Goal: Information Seeking & Learning: Learn about a topic

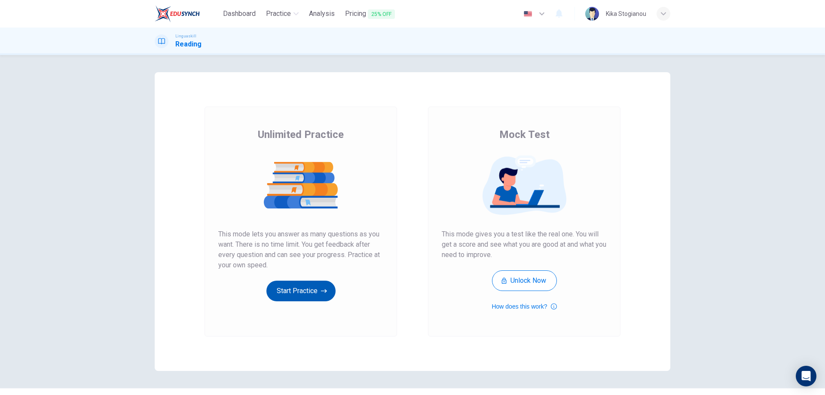
click at [305, 292] on button "Start Practice" at bounding box center [300, 291] width 69 height 21
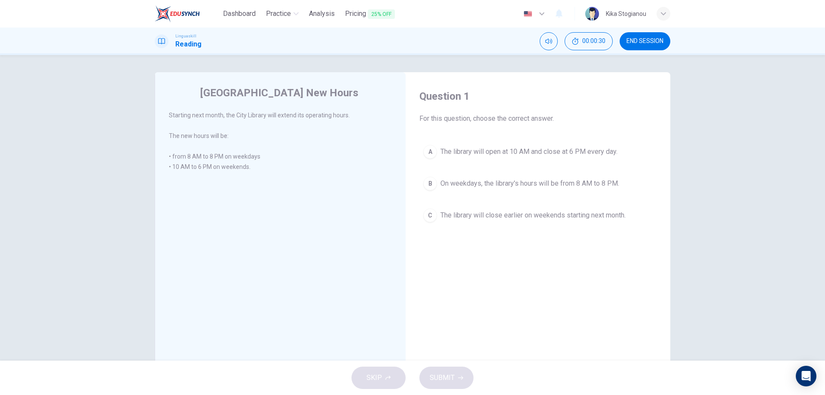
click at [428, 183] on div "B" at bounding box center [430, 184] width 14 height 14
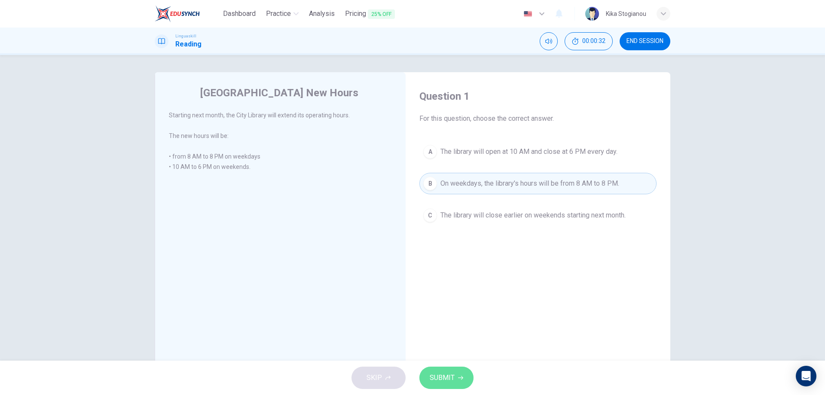
click at [442, 378] on span "SUBMIT" at bounding box center [442, 378] width 25 height 12
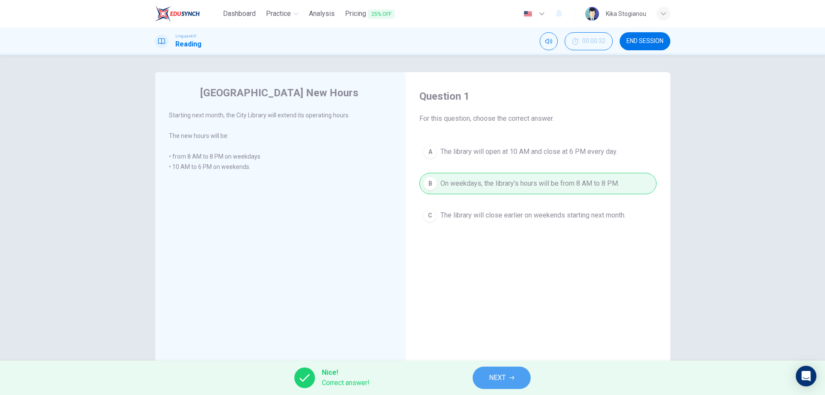
click at [505, 381] on span "NEXT" at bounding box center [497, 378] width 17 height 12
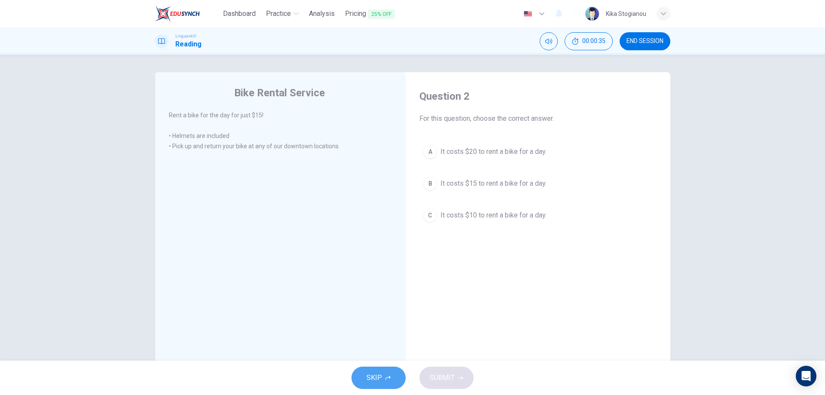
click at [382, 379] on button "SKIP" at bounding box center [379, 378] width 54 height 22
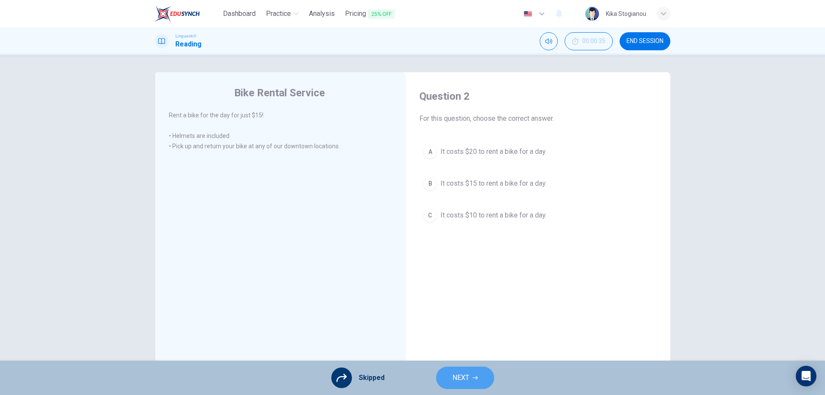
click at [474, 382] on button "NEXT" at bounding box center [465, 378] width 58 height 22
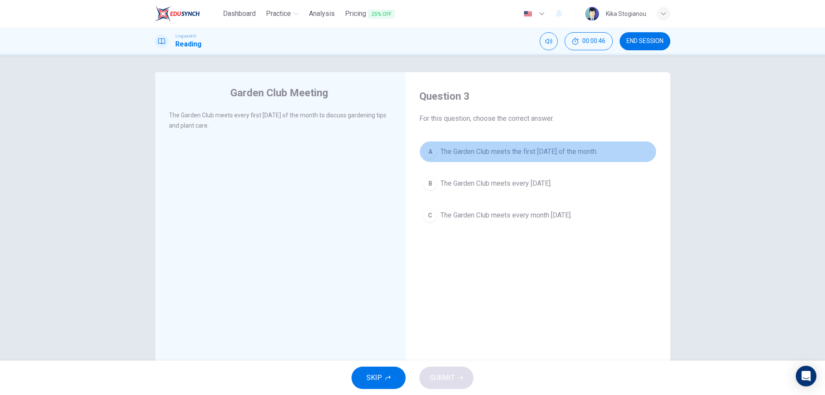
click at [432, 151] on div "A" at bounding box center [430, 152] width 14 height 14
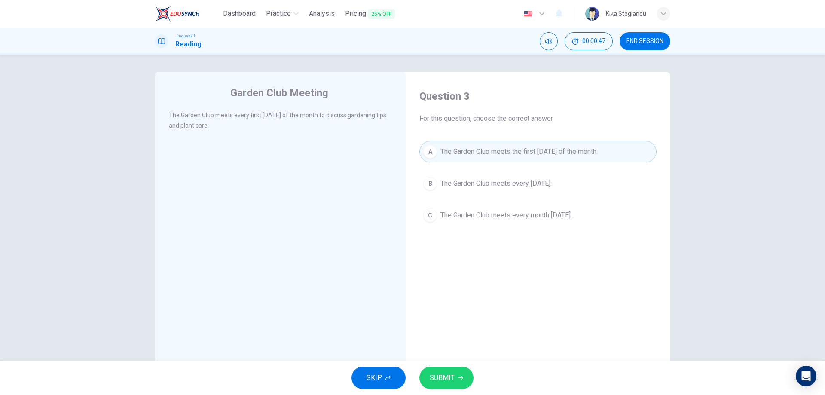
click at [442, 376] on span "SUBMIT" at bounding box center [442, 378] width 25 height 12
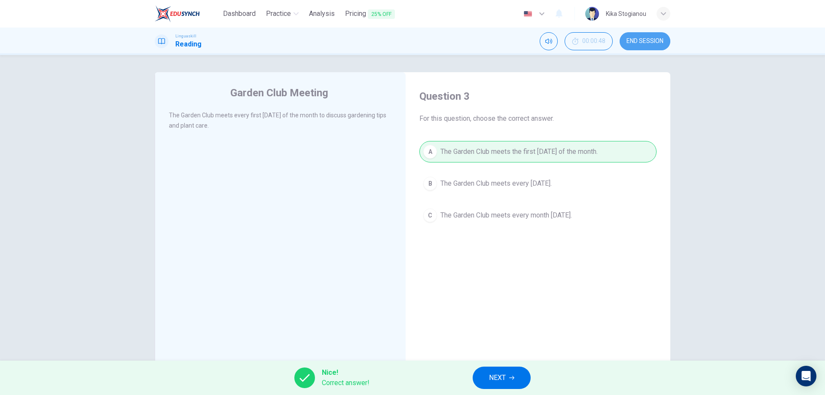
click at [647, 41] on span "END SESSION" at bounding box center [645, 41] width 37 height 7
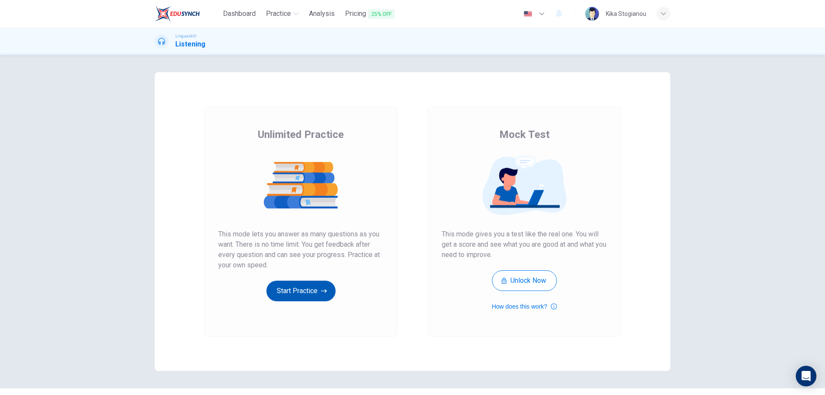
click at [304, 296] on button "Start Practice" at bounding box center [300, 291] width 69 height 21
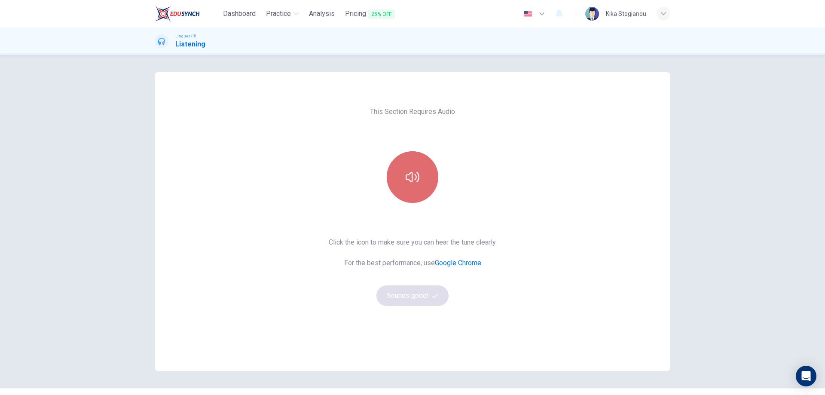
click at [399, 180] on button "button" at bounding box center [413, 177] width 52 height 52
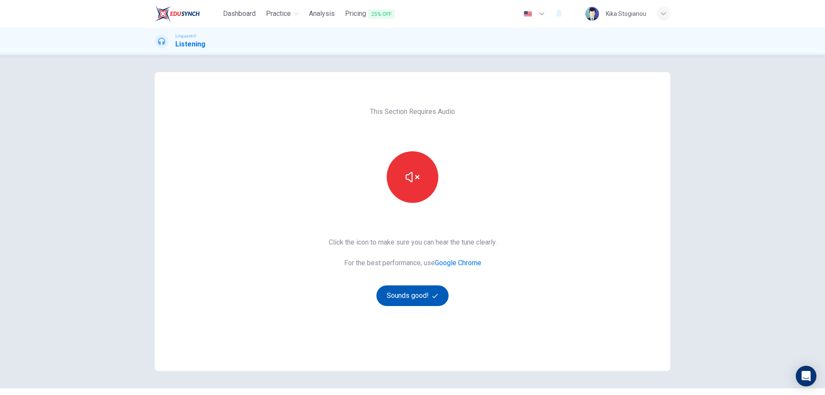
click at [407, 295] on button "Sounds good!" at bounding box center [412, 295] width 72 height 21
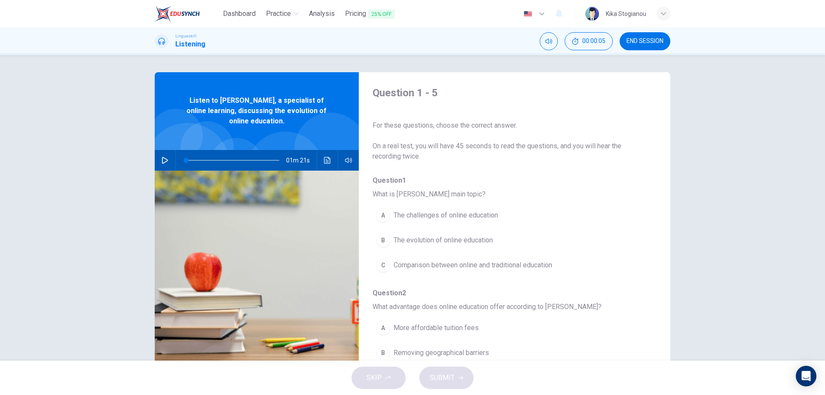
click at [165, 161] on icon "button" at bounding box center [165, 160] width 6 height 7
click at [382, 240] on div "B" at bounding box center [383, 240] width 14 height 14
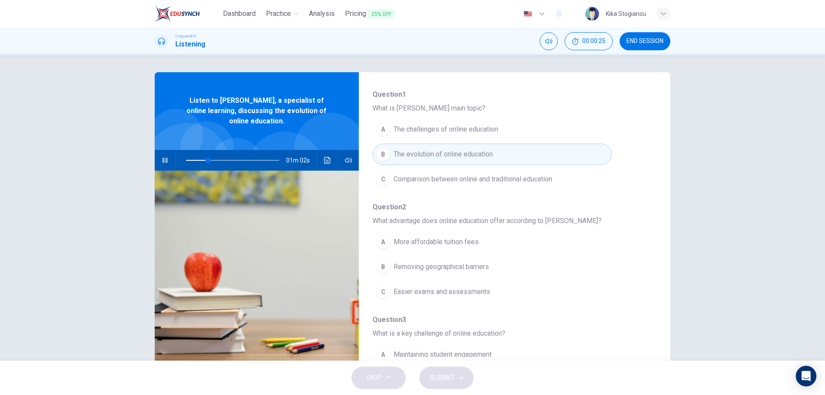
scroll to position [172, 0]
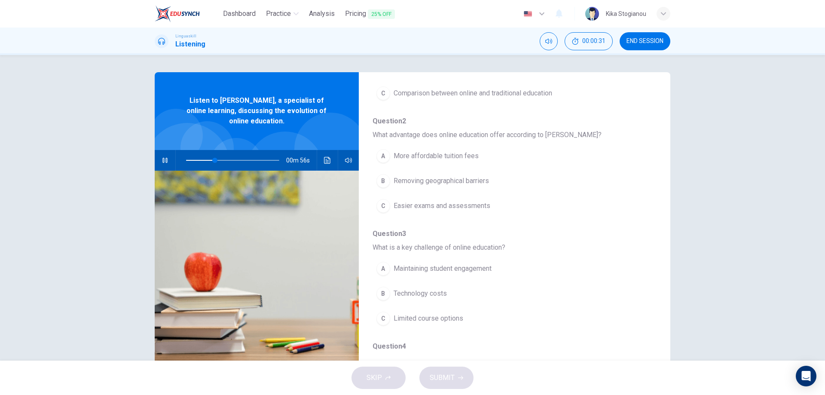
click at [162, 161] on icon "button" at bounding box center [165, 160] width 7 height 7
click at [162, 163] on icon "button" at bounding box center [165, 160] width 6 height 7
type input "47"
drag, startPoint x: 650, startPoint y: 35, endPoint x: 450, endPoint y: 39, distance: 200.7
click at [651, 35] on button "END SESSION" at bounding box center [645, 41] width 51 height 18
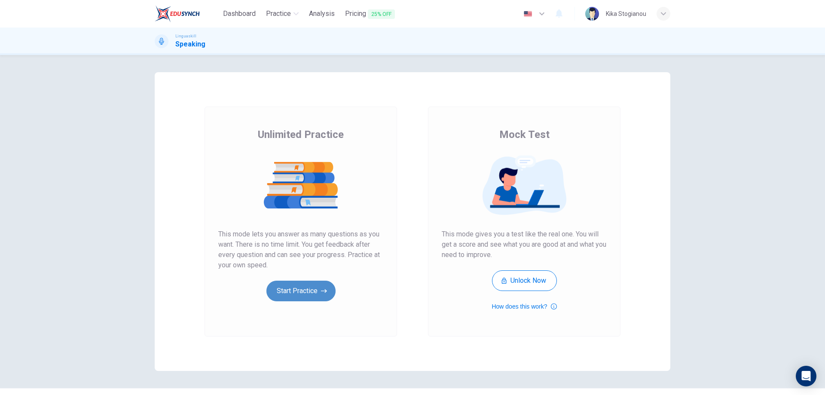
click at [306, 290] on button "Start Practice" at bounding box center [300, 291] width 69 height 21
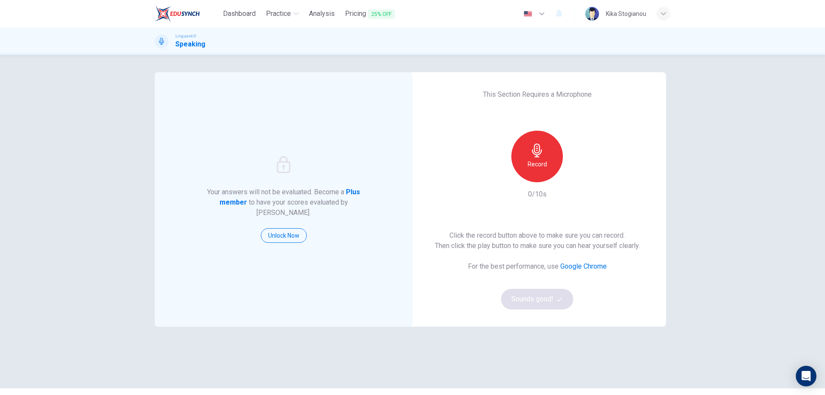
click at [538, 157] on icon "button" at bounding box center [537, 151] width 14 height 14
click at [538, 160] on h6 "Stop" at bounding box center [537, 164] width 13 height 10
click at [554, 297] on button "Sounds good!" at bounding box center [537, 299] width 72 height 21
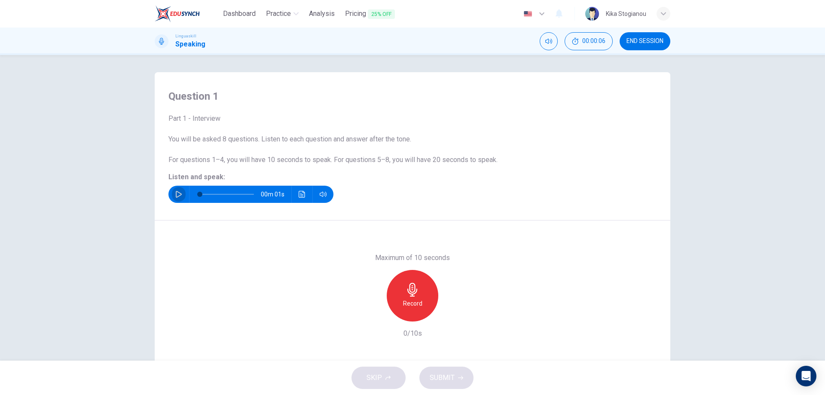
click at [175, 193] on icon "button" at bounding box center [178, 194] width 7 height 7
click at [410, 295] on icon "button" at bounding box center [412, 290] width 10 height 14
click at [177, 194] on icon "button" at bounding box center [178, 194] width 7 height 7
type input "0"
click at [407, 291] on icon "button" at bounding box center [413, 290] width 14 height 14
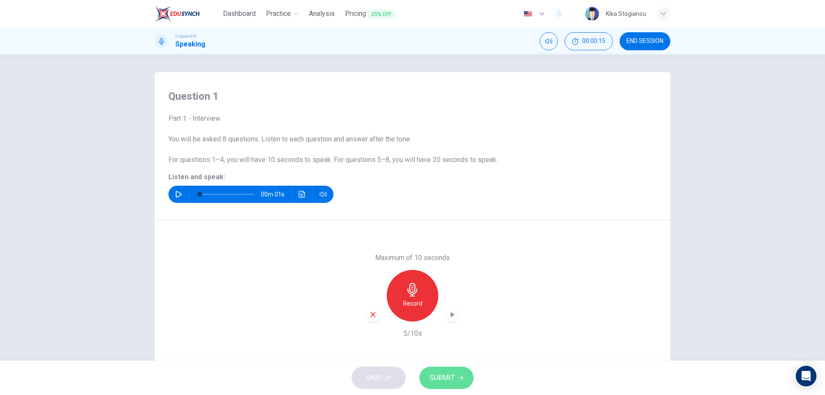
click at [447, 380] on span "SUBMIT" at bounding box center [442, 378] width 25 height 12
